Goal: Task Accomplishment & Management: Complete application form

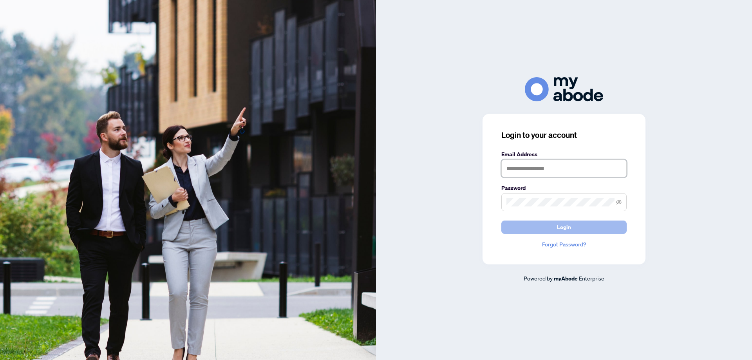
type input "**********"
click at [568, 227] on span "Login" at bounding box center [564, 227] width 14 height 13
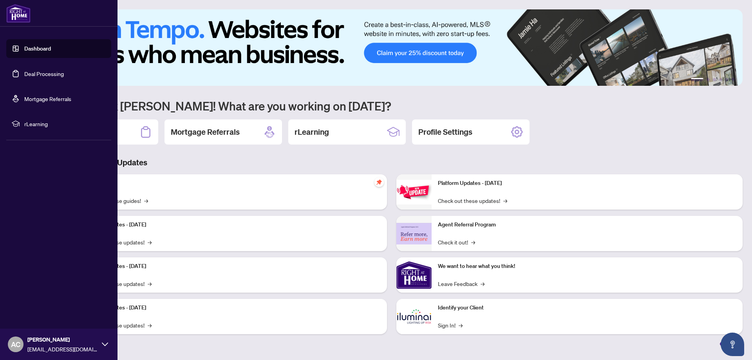
click at [31, 70] on link "Deal Processing" at bounding box center [44, 73] width 40 height 7
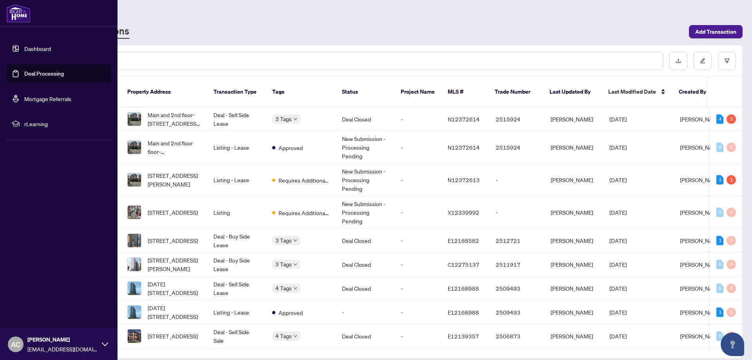
click at [32, 72] on link "Deal Processing" at bounding box center [44, 73] width 40 height 7
click at [38, 46] on link "Dashboard" at bounding box center [37, 48] width 27 height 7
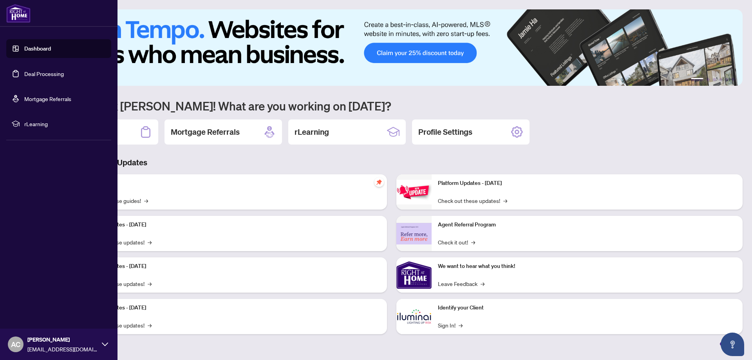
click at [30, 72] on link "Deal Processing" at bounding box center [44, 73] width 40 height 7
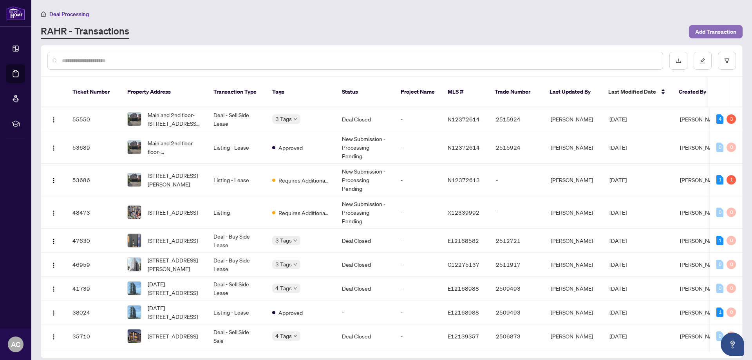
click at [721, 31] on span "Add Transaction" at bounding box center [715, 31] width 41 height 13
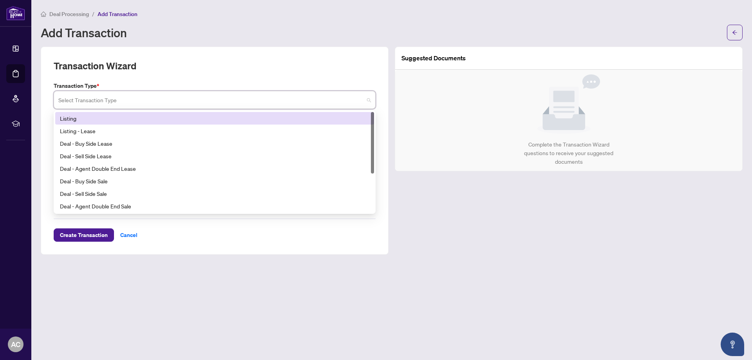
click at [82, 100] on input "search" at bounding box center [210, 100] width 305 height 17
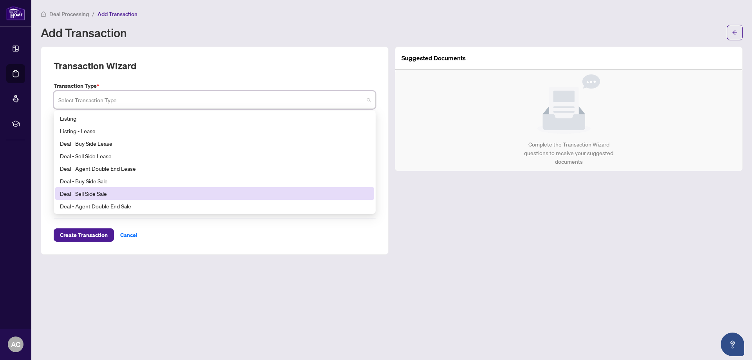
click at [74, 194] on div "Deal - Sell Side Sale" at bounding box center [214, 193] width 309 height 9
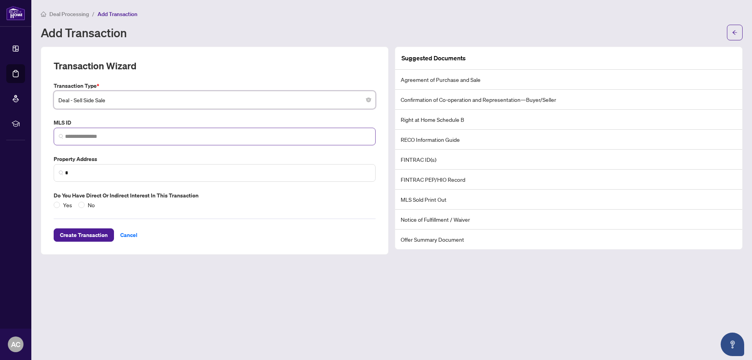
click at [61, 134] on span at bounding box center [61, 136] width 5 height 8
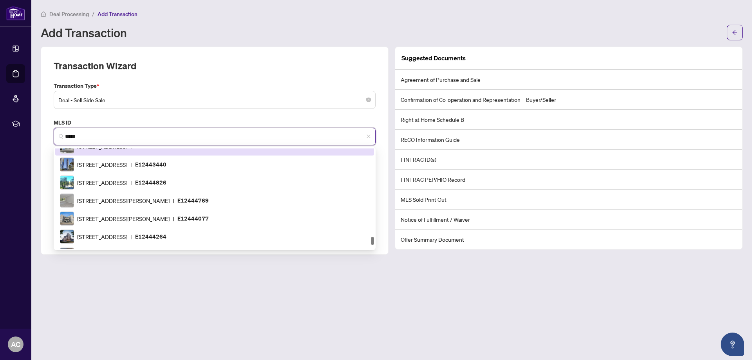
scroll to position [1153, 0]
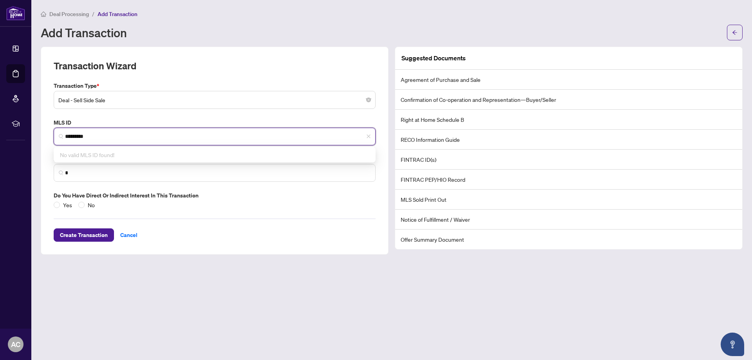
type input "*********"
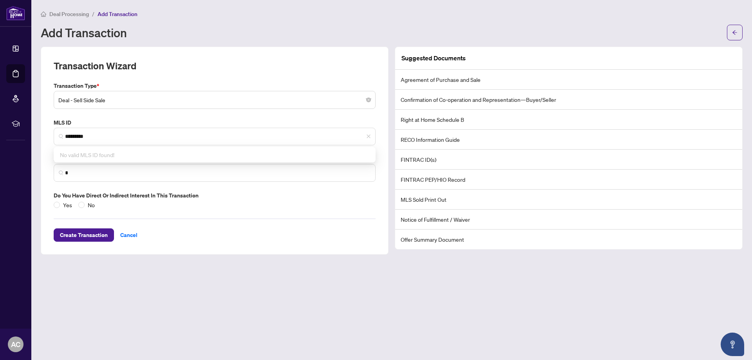
click at [271, 119] on label "MLS ID" at bounding box center [215, 122] width 322 height 9
click at [84, 171] on input "*" at bounding box center [217, 173] width 305 height 8
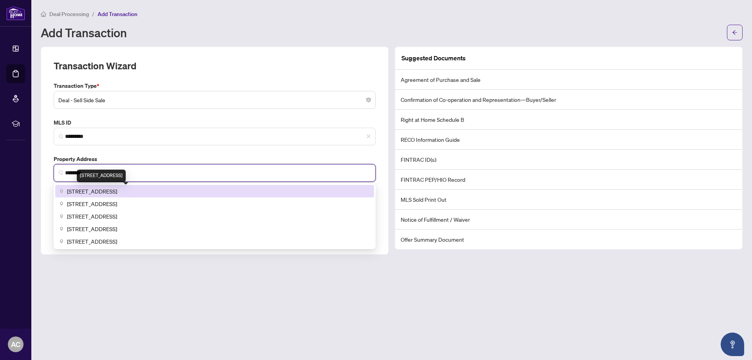
click at [109, 193] on span "[STREET_ADDRESS]" at bounding box center [92, 191] width 50 height 9
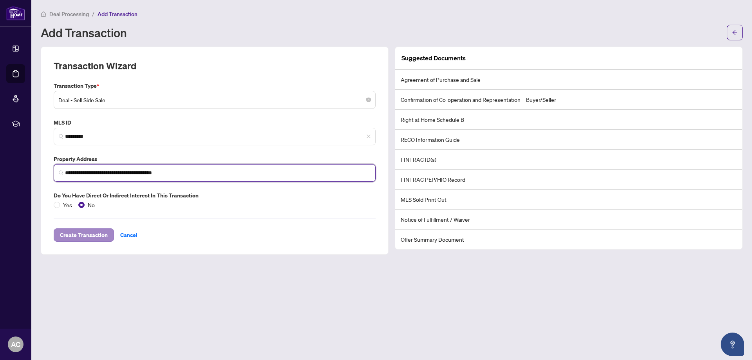
type input "**********"
click at [78, 235] on span "Create Transaction" at bounding box center [84, 235] width 48 height 13
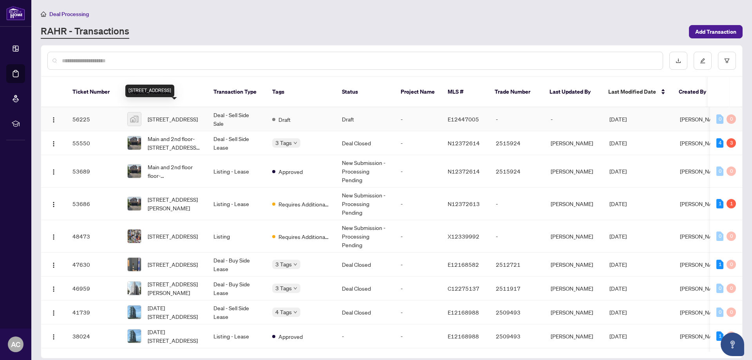
click at [173, 115] on span "[STREET_ADDRESS]" at bounding box center [173, 119] width 50 height 9
click at [52, 117] on img "button" at bounding box center [54, 120] width 6 height 6
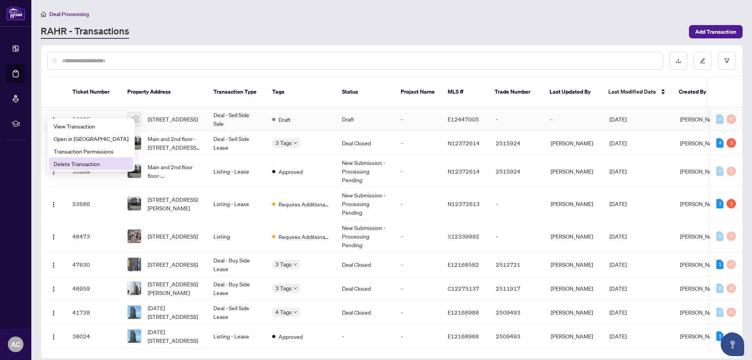
click at [65, 162] on span "Delete Transaction" at bounding box center [91, 163] width 75 height 9
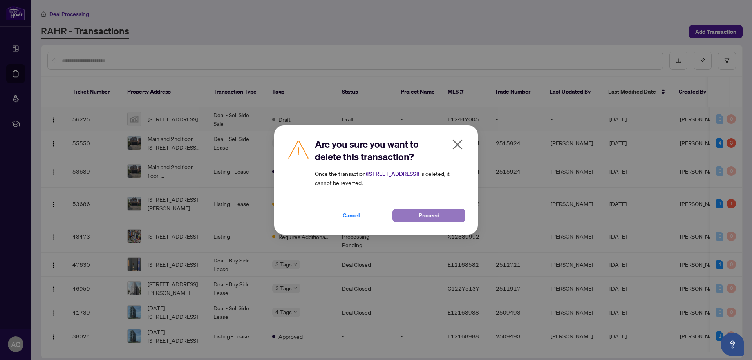
click at [419, 213] on span "Proceed" at bounding box center [429, 215] width 21 height 13
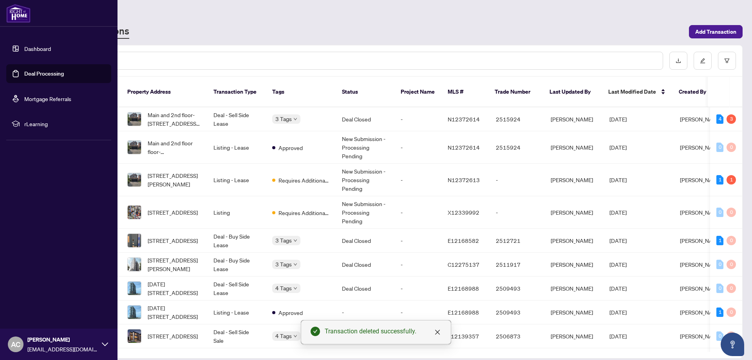
click at [35, 76] on link "Deal Processing" at bounding box center [44, 73] width 40 height 7
click at [33, 72] on link "Deal Processing" at bounding box center [44, 73] width 40 height 7
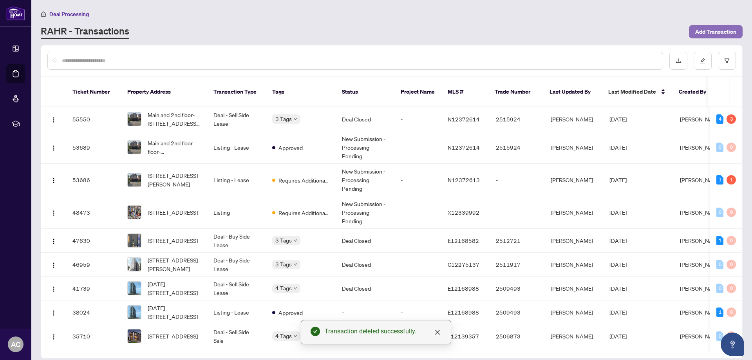
click at [720, 29] on span "Add Transaction" at bounding box center [715, 31] width 41 height 13
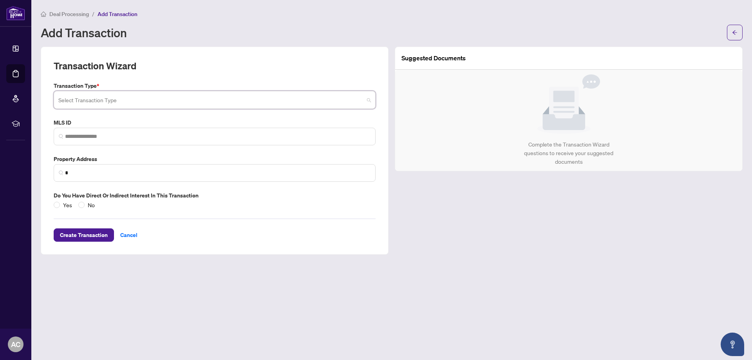
click at [81, 97] on input "search" at bounding box center [210, 100] width 305 height 17
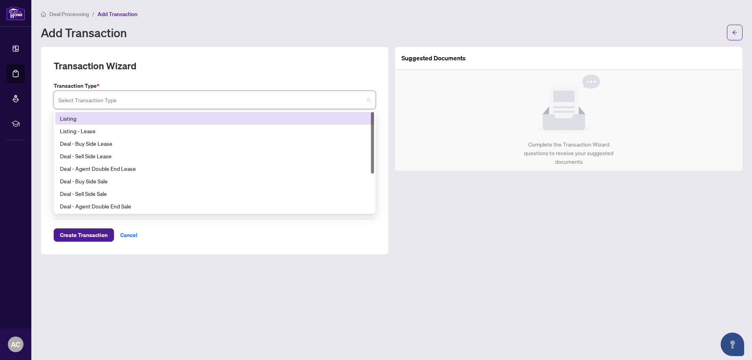
click at [66, 118] on div "Listing" at bounding box center [214, 118] width 309 height 9
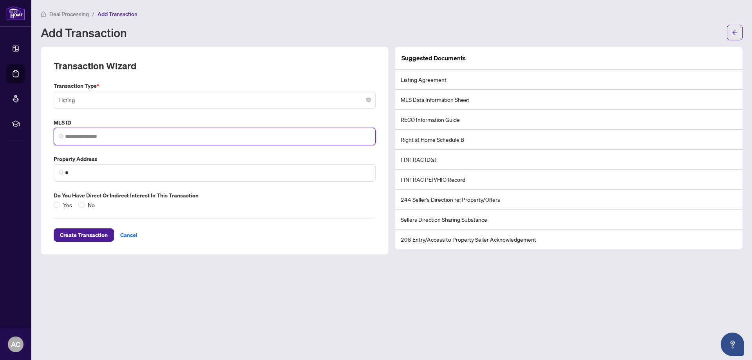
click at [80, 138] on input "search" at bounding box center [217, 136] width 305 height 8
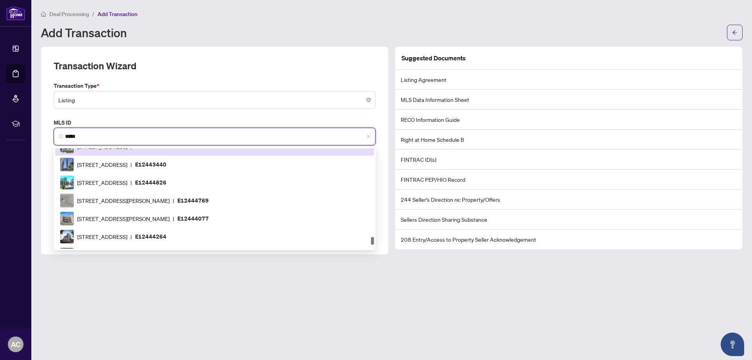
scroll to position [1153, 0]
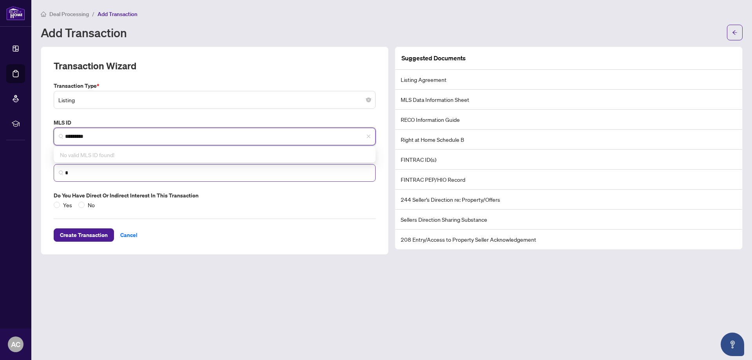
type input "*********"
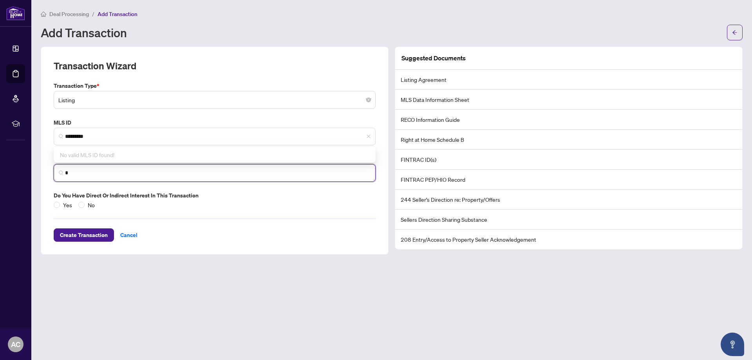
click at [65, 174] on input "*" at bounding box center [217, 173] width 305 height 8
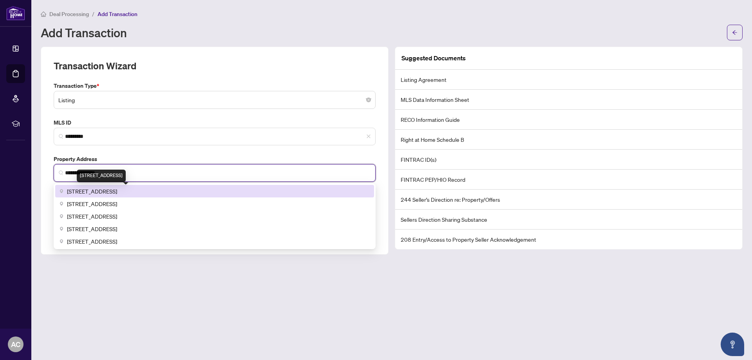
click at [117, 191] on span "[STREET_ADDRESS]" at bounding box center [92, 191] width 50 height 9
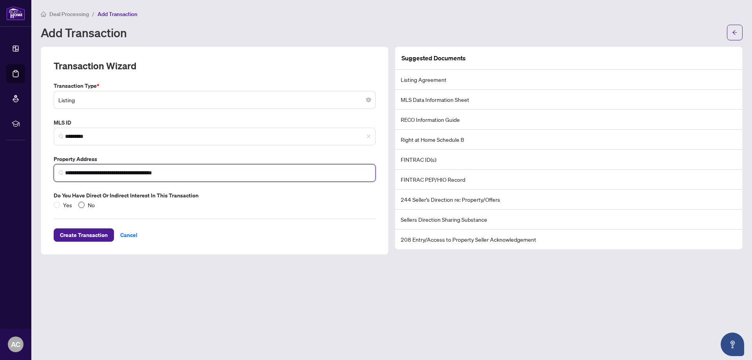
type input "**********"
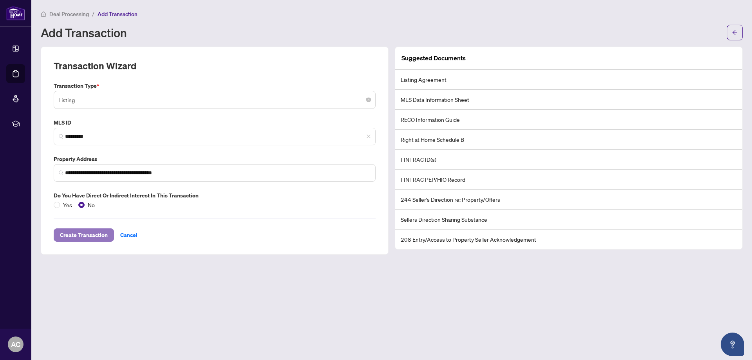
click at [79, 234] on span "Create Transaction" at bounding box center [84, 235] width 48 height 13
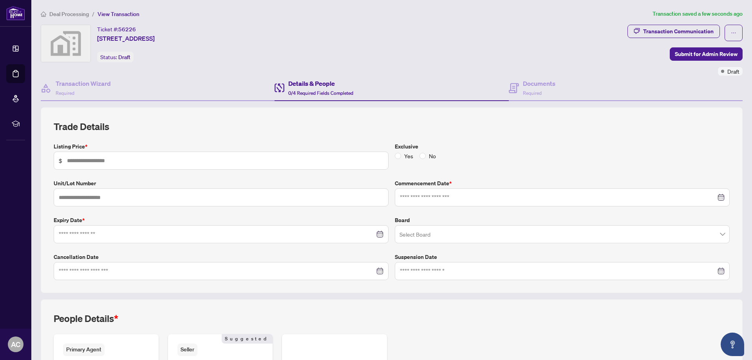
click at [63, 158] on span "$" at bounding box center [221, 161] width 335 height 18
type input "*********"
click at [65, 235] on input at bounding box center [217, 234] width 316 height 9
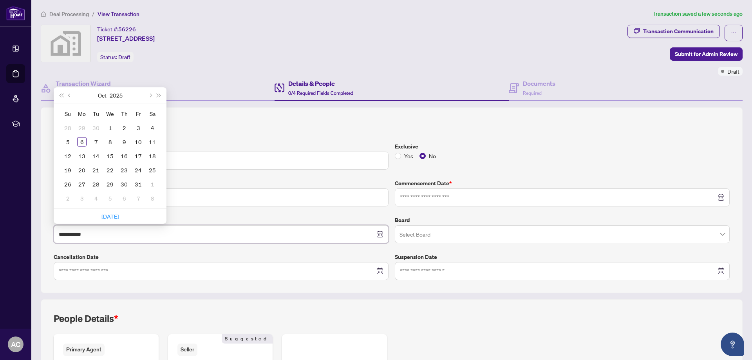
type input "**********"
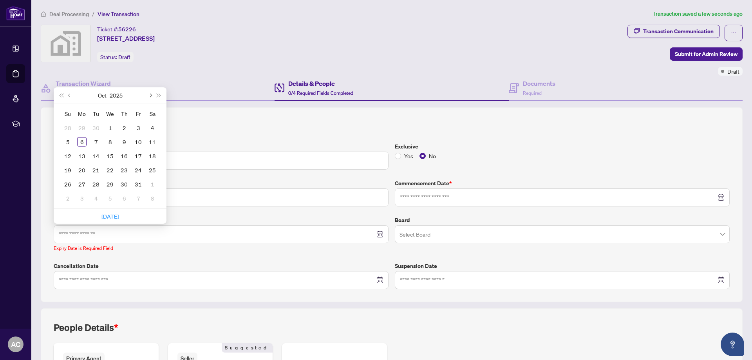
click at [152, 94] on button "Next month (PageDown)" at bounding box center [150, 95] width 9 height 16
type input "**********"
click at [109, 180] on div "31" at bounding box center [109, 183] width 9 height 9
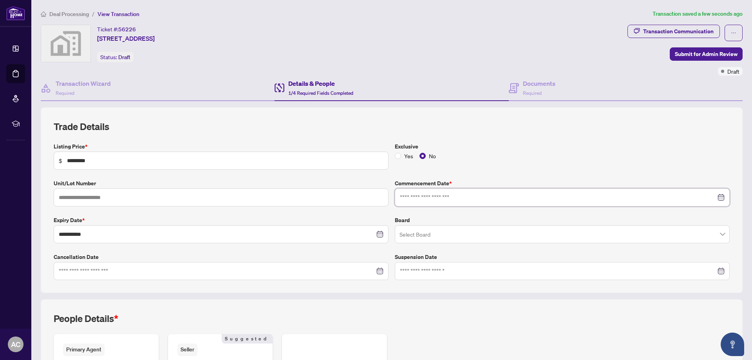
click at [410, 197] on input at bounding box center [558, 197] width 316 height 9
click at [715, 197] on div at bounding box center [562, 197] width 325 height 9
type input "**********"
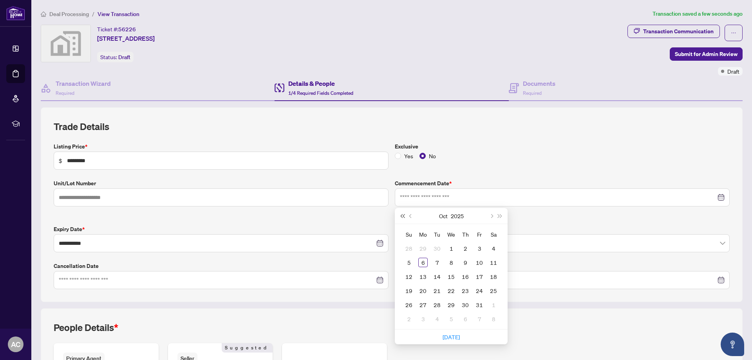
click at [399, 218] on button "Last year (Control + left)" at bounding box center [402, 216] width 9 height 16
type input "**********"
click at [463, 247] on div "3" at bounding box center [464, 248] width 9 height 9
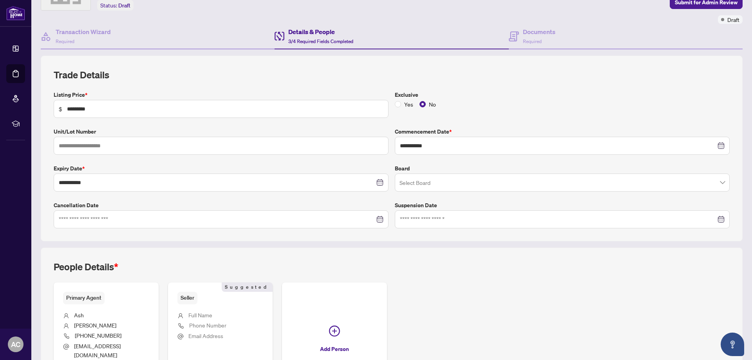
scroll to position [45, 0]
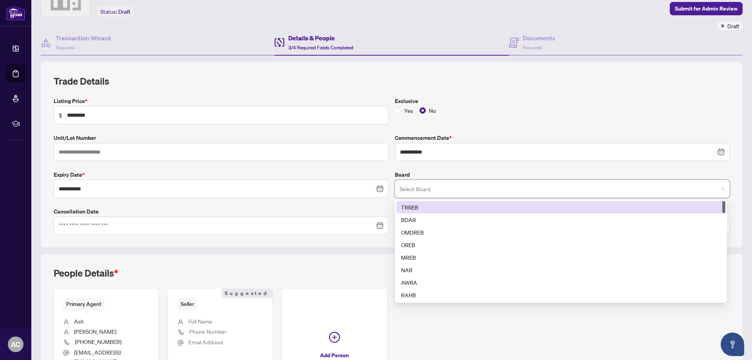
click at [410, 187] on input "search" at bounding box center [558, 189] width 318 height 17
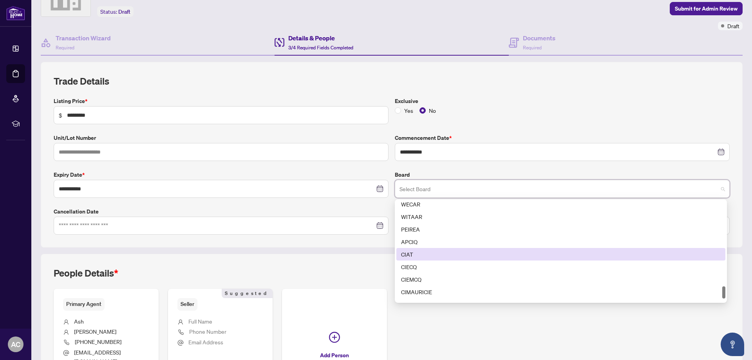
scroll to position [666, 0]
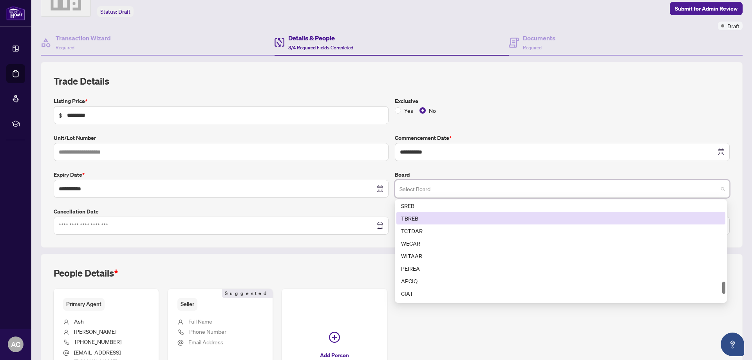
click at [417, 214] on div "TBREB" at bounding box center [560, 218] width 319 height 9
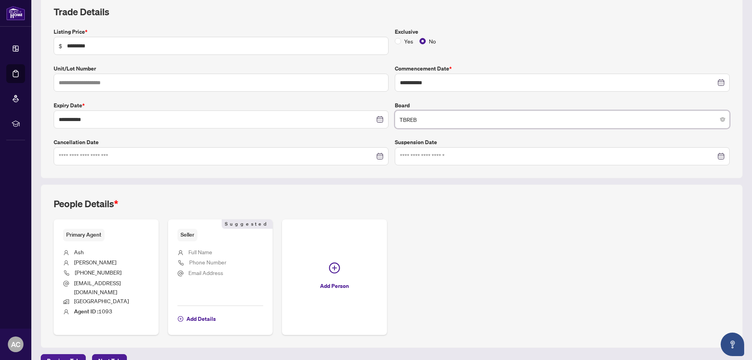
scroll to position [124, 0]
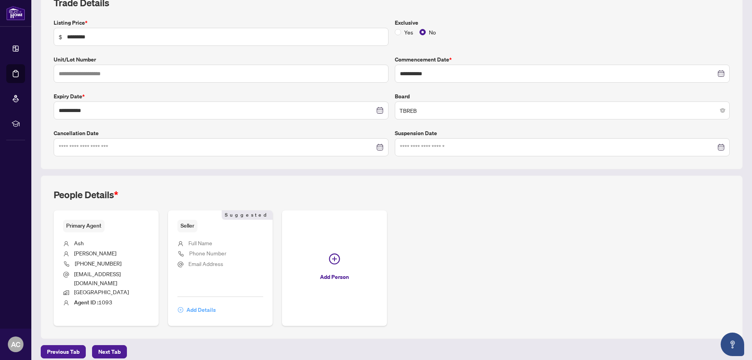
click at [204, 303] on span "Add Details" at bounding box center [200, 309] width 29 height 13
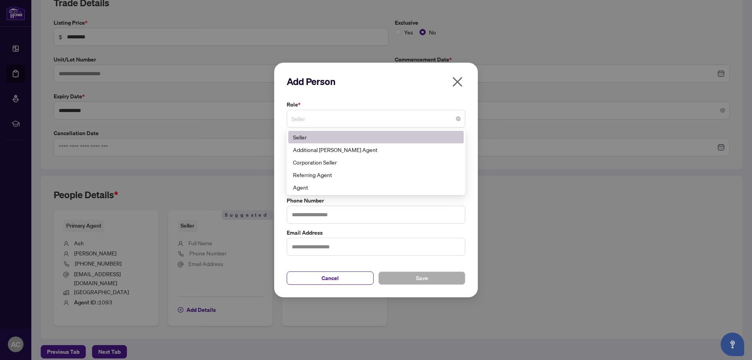
click at [307, 116] on span "Seller" at bounding box center [375, 118] width 169 height 15
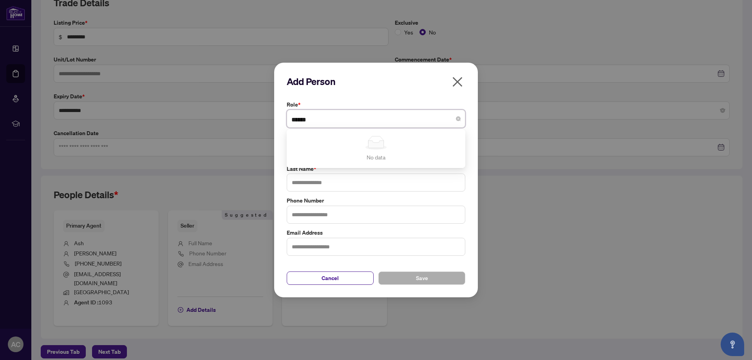
type input "*****"
click at [395, 82] on h2 "Add Person" at bounding box center [376, 81] width 179 height 13
click at [307, 149] on input "text" at bounding box center [376, 151] width 179 height 18
type input "*****"
click at [313, 181] on input "text" at bounding box center [376, 182] width 179 height 18
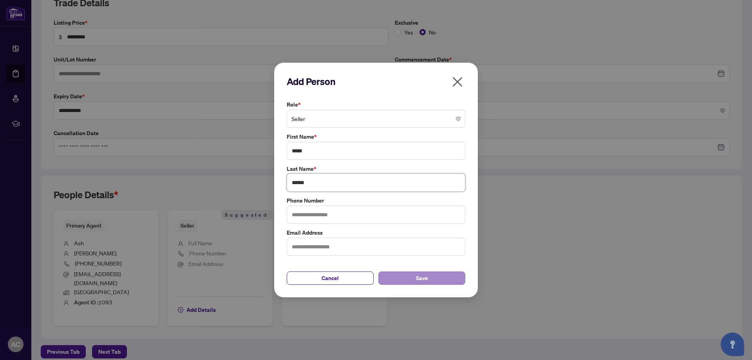
type input "******"
click at [408, 278] on button "Save" at bounding box center [421, 277] width 87 height 13
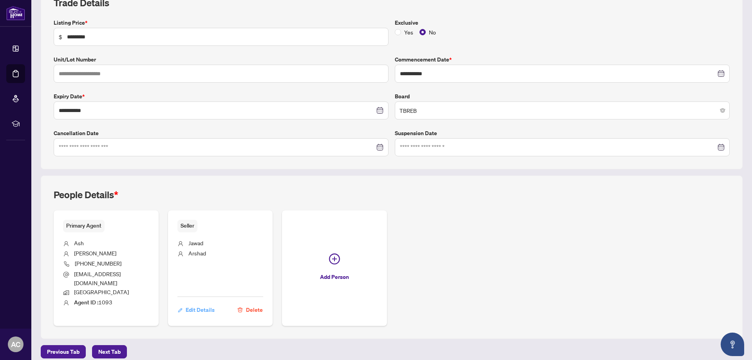
click at [193, 303] on span "Edit Details" at bounding box center [200, 309] width 29 height 13
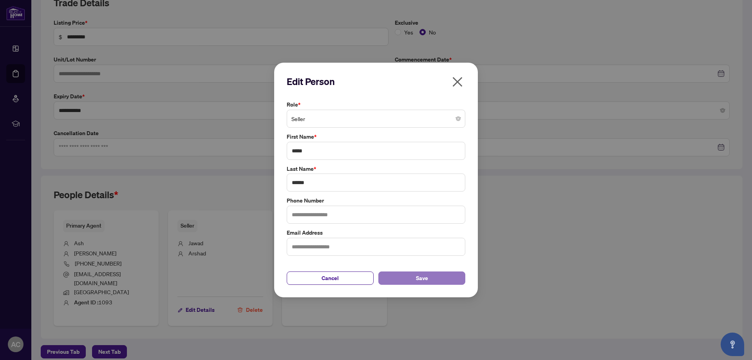
click at [420, 279] on span "Save" at bounding box center [422, 278] width 12 height 13
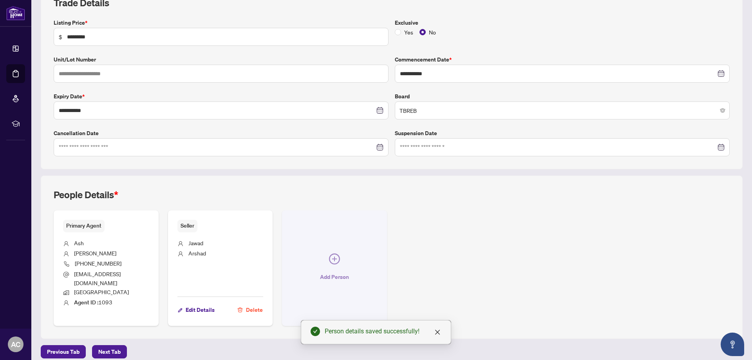
click at [329, 253] on icon "plus-circle" at bounding box center [334, 258] width 11 height 11
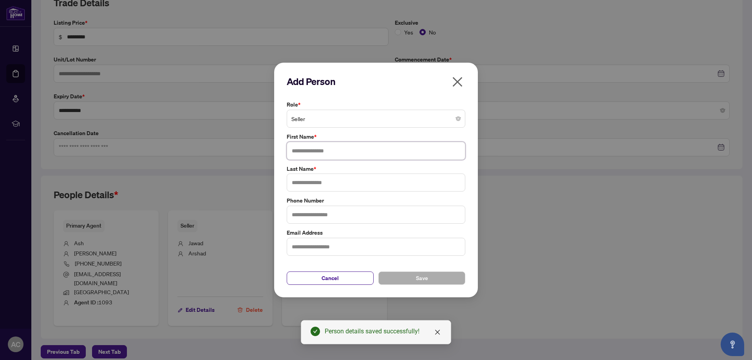
click at [300, 152] on input "text" at bounding box center [376, 151] width 179 height 18
type input "****"
click at [314, 183] on input "text" at bounding box center [376, 182] width 179 height 18
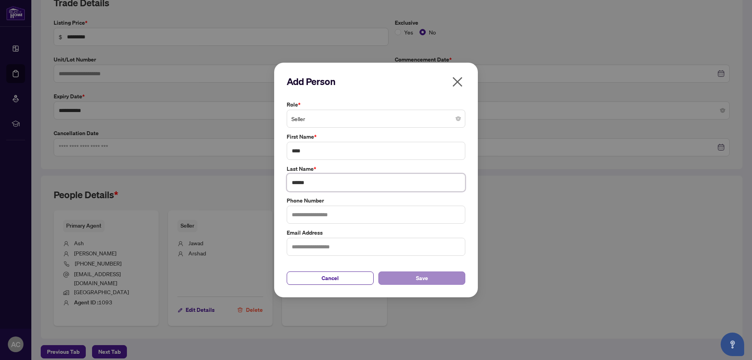
type input "******"
click at [427, 277] on span "Save" at bounding box center [422, 278] width 12 height 13
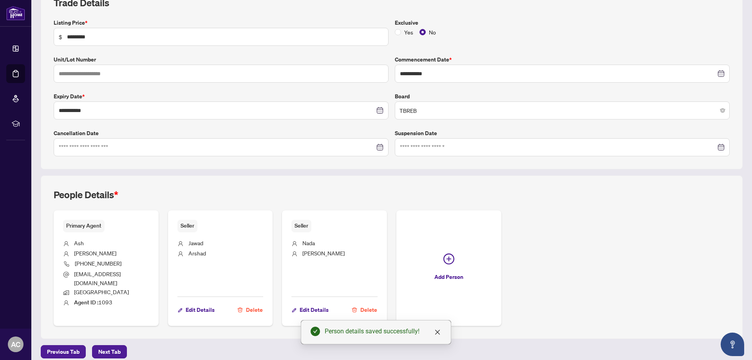
scroll to position [0, 0]
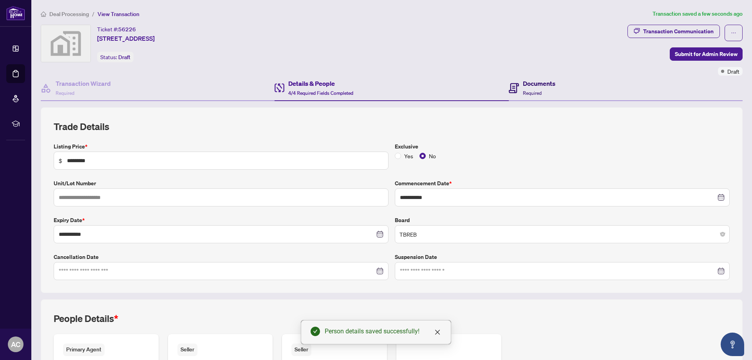
click at [513, 85] on icon at bounding box center [514, 88] width 10 height 10
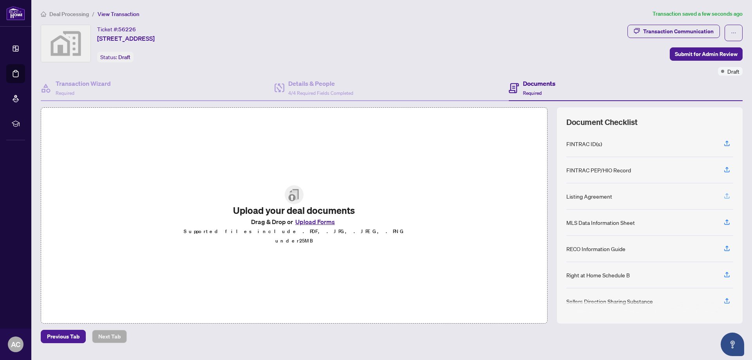
click at [726, 193] on icon "button" at bounding box center [726, 195] width 3 height 4
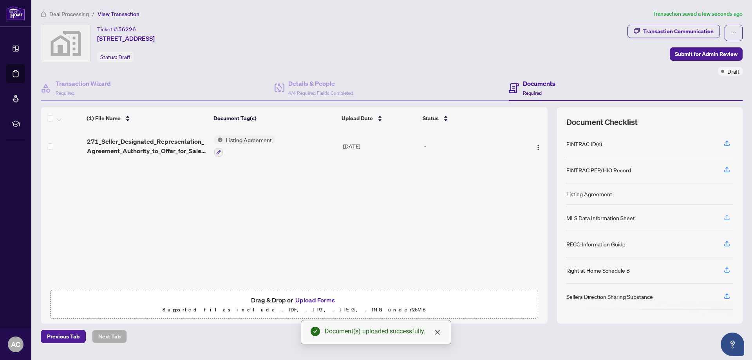
click at [724, 214] on icon "button" at bounding box center [726, 217] width 7 height 7
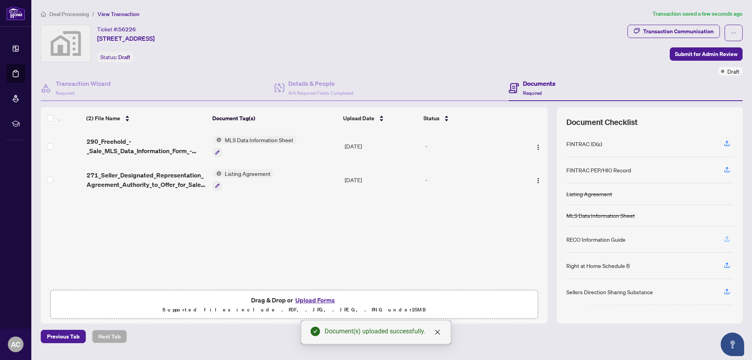
click at [724, 236] on icon "button" at bounding box center [726, 238] width 7 height 7
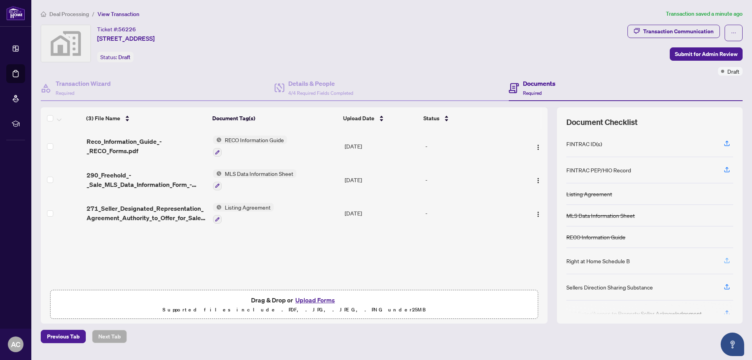
click at [727, 258] on icon "button" at bounding box center [726, 260] width 3 height 4
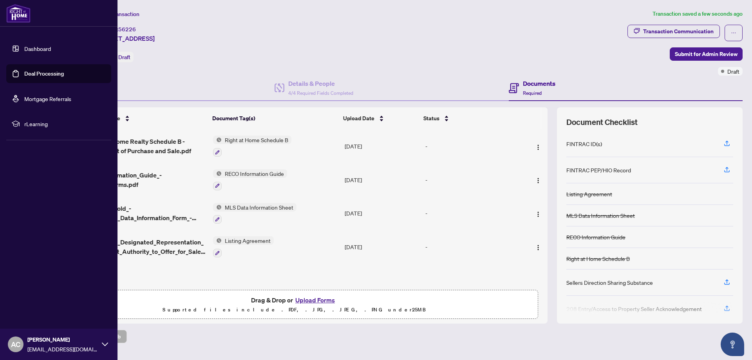
click at [30, 45] on link "Dashboard" at bounding box center [37, 48] width 27 height 7
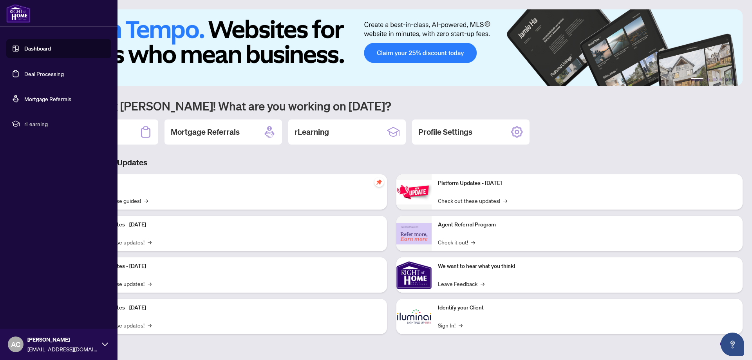
click at [30, 74] on link "Deal Processing" at bounding box center [44, 73] width 40 height 7
